Goal: Information Seeking & Learning: Learn about a topic

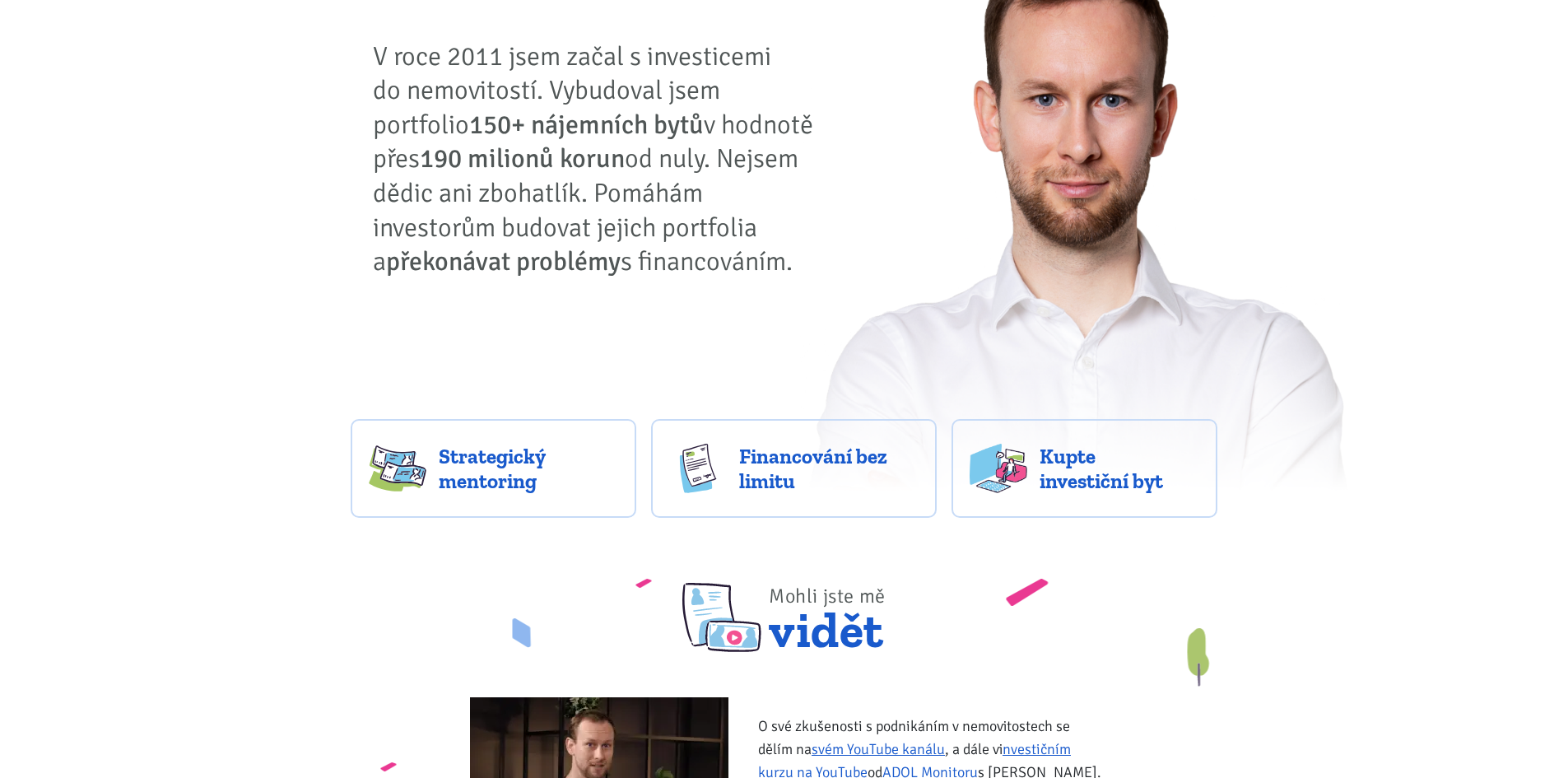
scroll to position [412, 0]
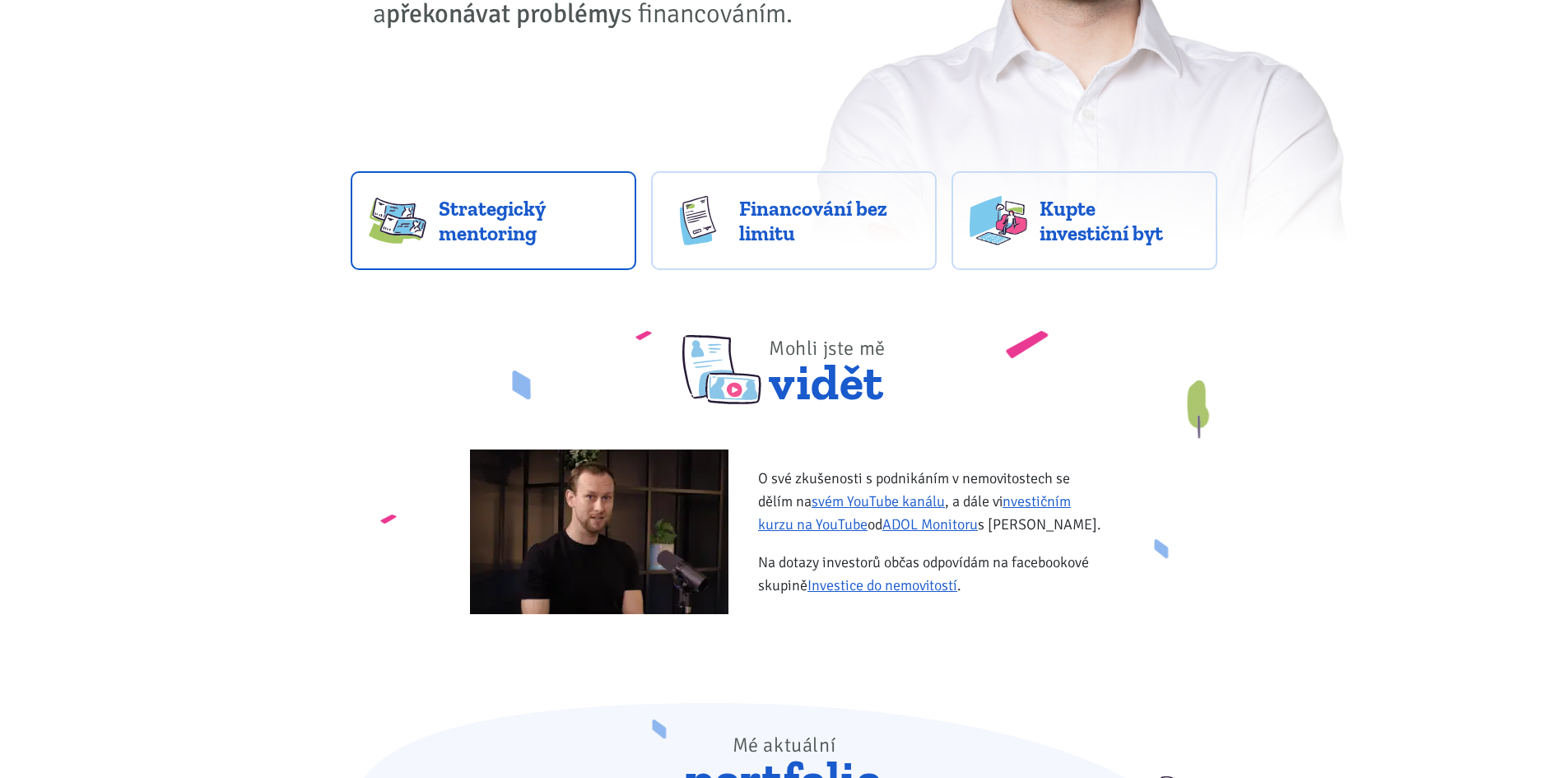
click at [534, 208] on span "Strategický mentoring" at bounding box center [529, 220] width 180 height 49
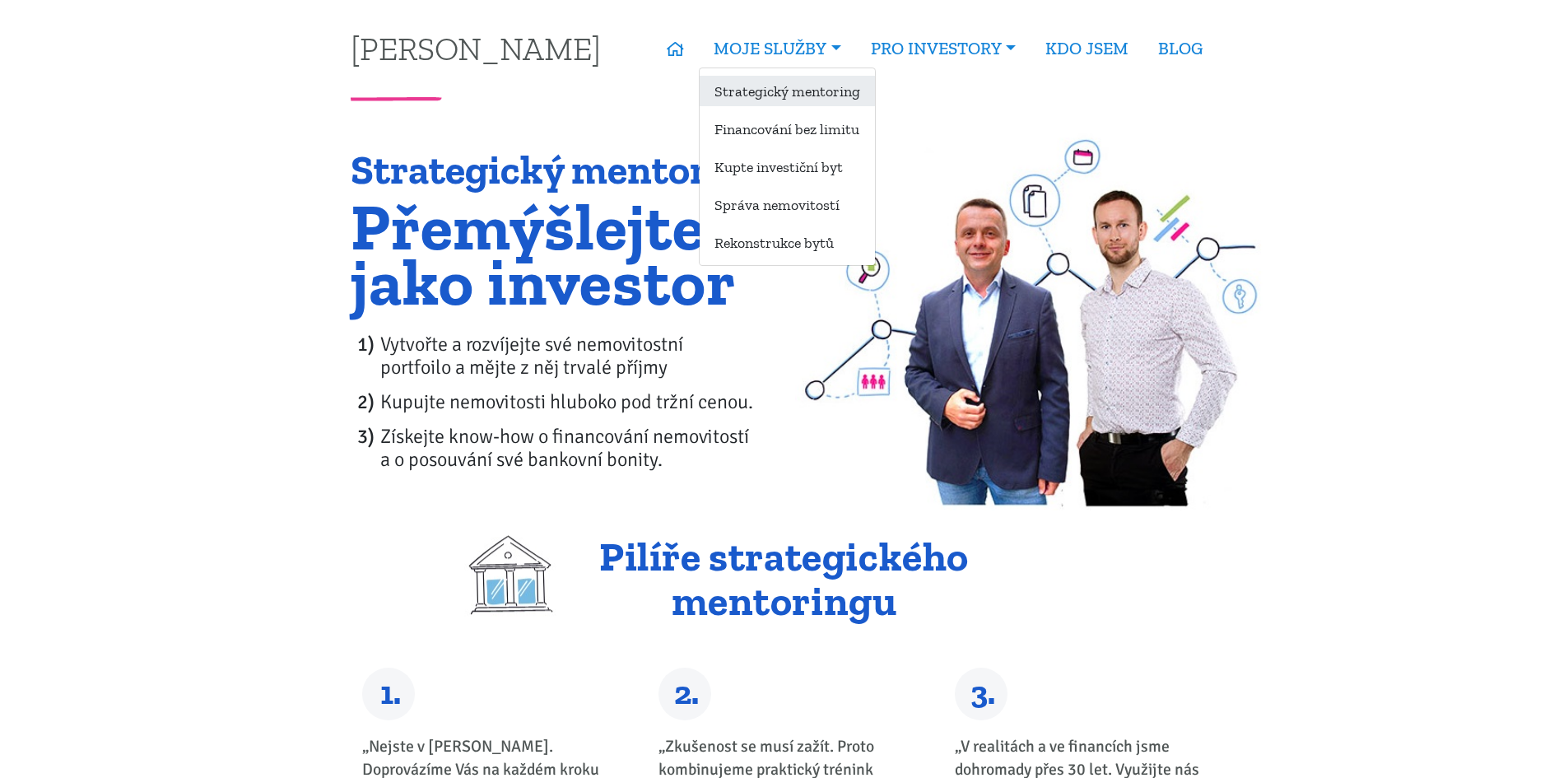
click at [769, 91] on link "Strategický mentoring" at bounding box center [787, 91] width 175 height 31
click at [762, 163] on link "Kupte investiční byt" at bounding box center [787, 166] width 175 height 31
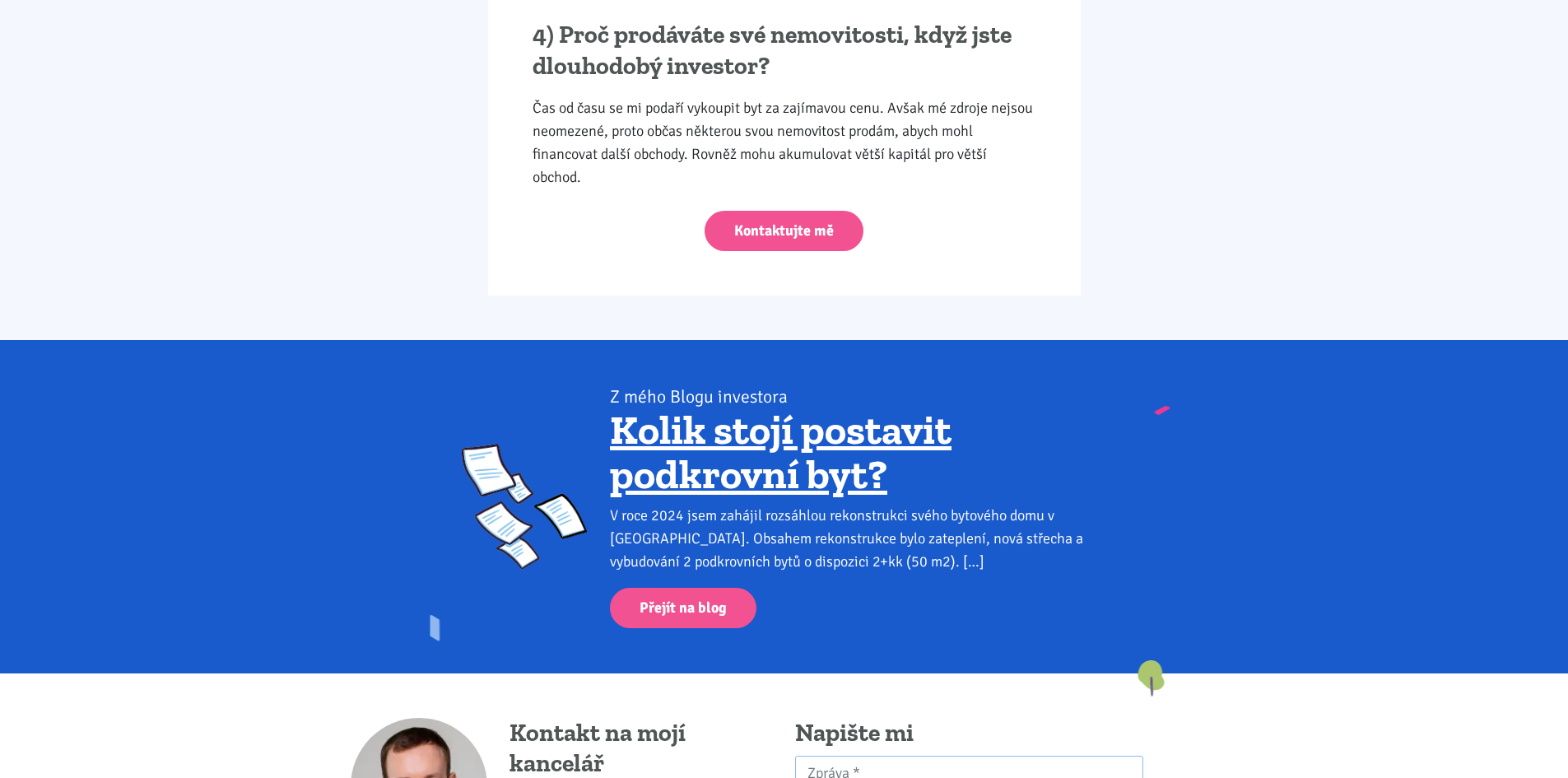
scroll to position [3063, 0]
